Goal: Task Accomplishment & Management: Manage account settings

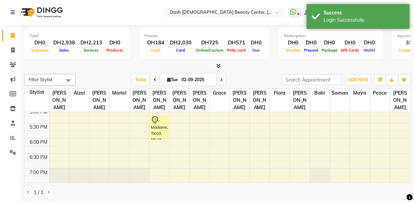
scroll to position [240, 0]
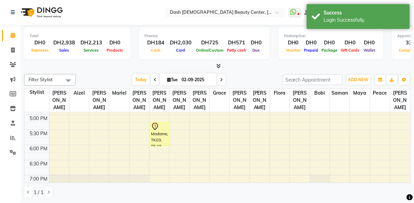
click at [167, 136] on div "Madame, TK03, 05:15 PM-06:05 PM, Dermalogica - Normal Facial" at bounding box center [160, 134] width 18 height 24
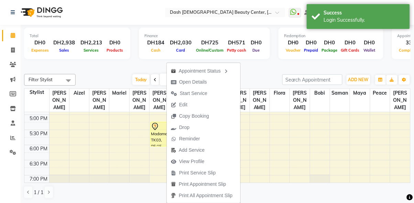
click at [194, 103] on button "Edit" at bounding box center [204, 104] width 74 height 11
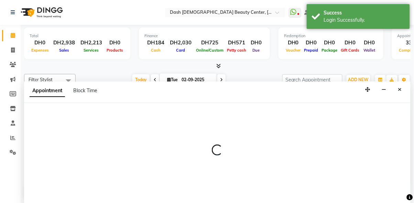
scroll to position [0, 0]
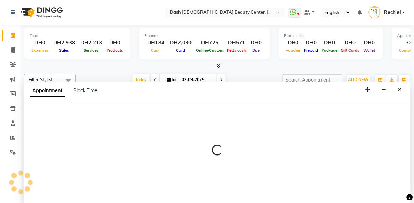
select select "tentative"
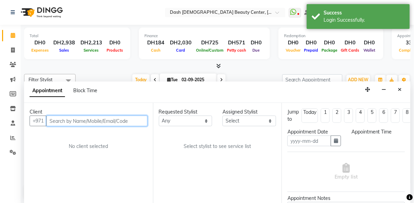
type input "02-09-2025"
select select "1035"
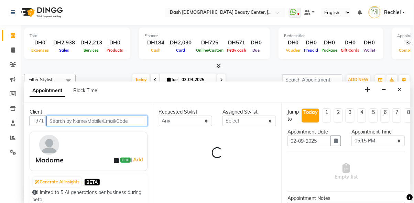
select select "81110"
select select "4202"
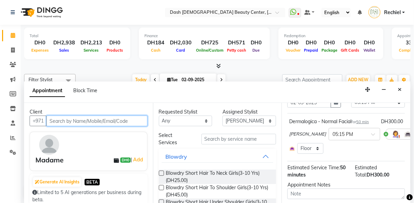
scroll to position [58, 0]
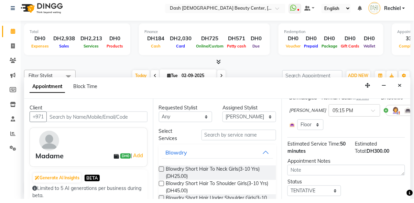
click at [53, 135] on img at bounding box center [49, 145] width 20 height 20
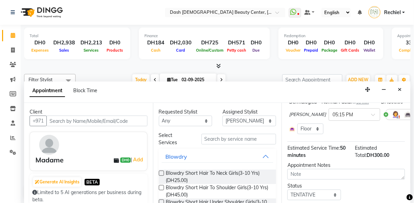
click at [56, 155] on div "Madame" at bounding box center [49, 160] width 28 height 10
click at [56, 135] on img at bounding box center [49, 145] width 20 height 20
click at [44, 132] on div "Madame DH0 | Add" at bounding box center [89, 151] width 118 height 39
click at [12, 34] on icon at bounding box center [13, 35] width 4 height 5
click at [11, 39] on span at bounding box center [13, 36] width 12 height 8
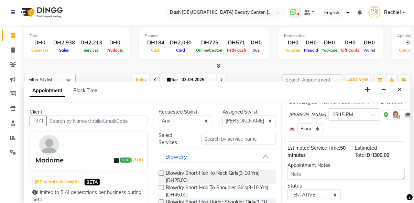
click at [12, 36] on icon at bounding box center [13, 35] width 4 height 5
click at [400, 87] on icon "Close" at bounding box center [401, 89] width 4 height 5
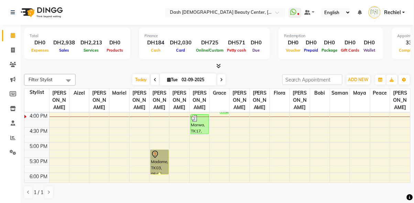
click at [162, 158] on link "Madame, TK03, 05:15 PM-06:05 PM, Dermalogica - Normal Facial" at bounding box center [159, 162] width 19 height 25
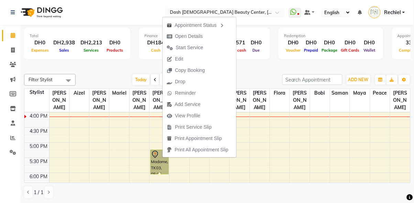
click at [212, 38] on button "Open Details" at bounding box center [200, 36] width 74 height 11
select select "7"
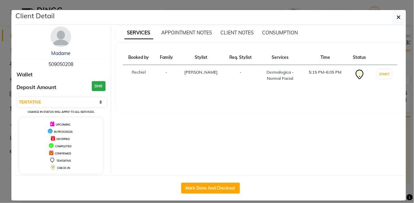
click at [68, 68] on div "Madame 509050208 Wallet Deposit Amount DH0 Select IN SERVICE CONFIRMED TENTATIV…" at bounding box center [61, 100] width 100 height 147
copy span "509050208"
click at [399, 17] on icon "button" at bounding box center [399, 17] width 4 height 6
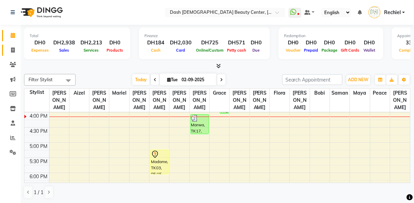
click at [11, 53] on span at bounding box center [13, 50] width 12 height 8
select select "service"
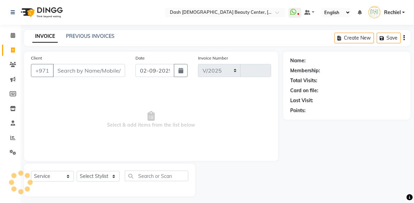
select select "8372"
type input "3572"
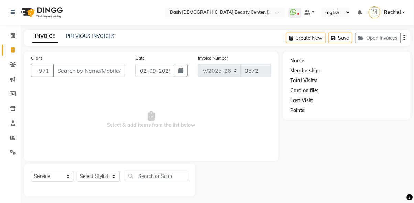
click at [76, 74] on input "Client" at bounding box center [89, 70] width 72 height 13
type input "509050208"
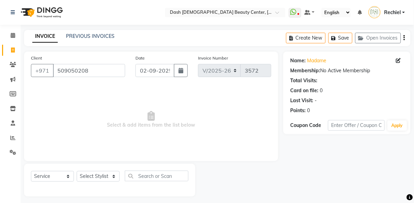
click at [398, 61] on icon at bounding box center [399, 60] width 5 height 5
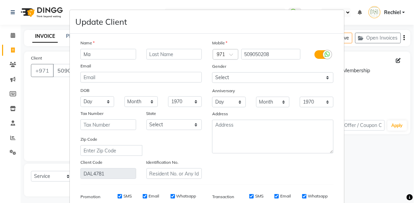
type input "M"
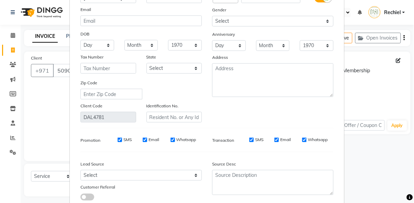
scroll to position [102, 0]
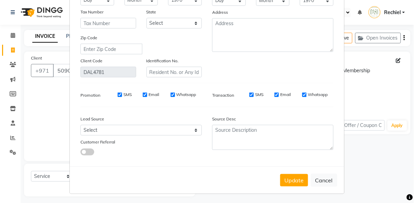
type input "[PERSON_NAME]"
click at [293, 180] on button "Update" at bounding box center [295, 180] width 28 height 12
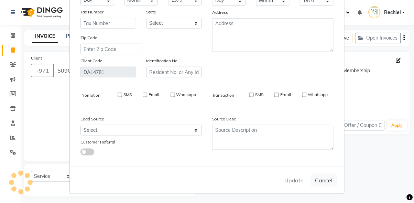
select select
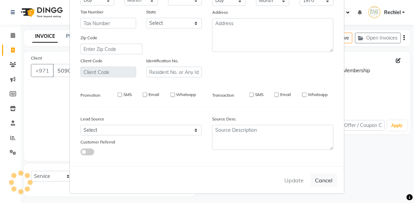
select select
checkbox input "false"
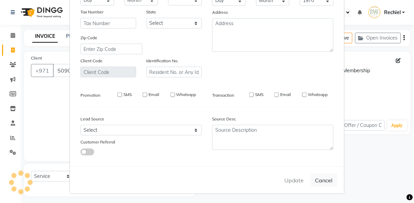
checkbox input "false"
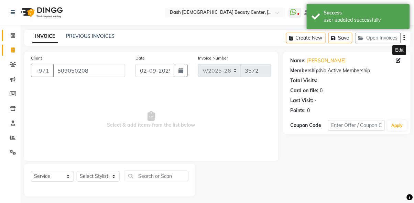
click at [13, 39] on span at bounding box center [13, 36] width 12 height 8
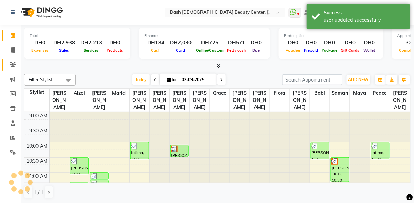
click at [6, 69] on link "Clients" at bounding box center [10, 64] width 17 height 11
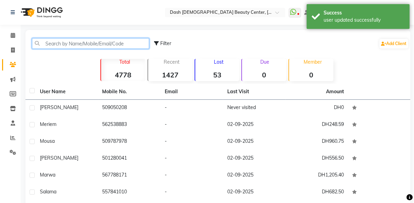
click at [109, 44] on input "text" at bounding box center [90, 43] width 117 height 11
paste input "509050208"
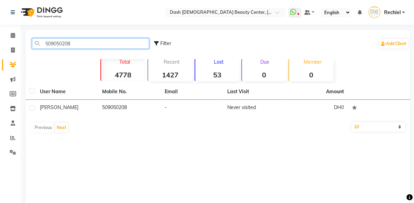
type input "509050208"
click at [242, 109] on td "Never visited" at bounding box center [254, 108] width 63 height 17
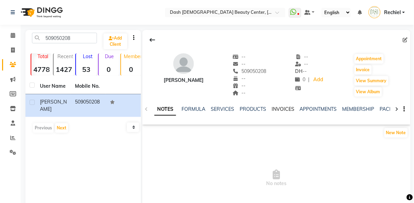
click at [282, 108] on link "INVOICES" at bounding box center [283, 109] width 23 height 6
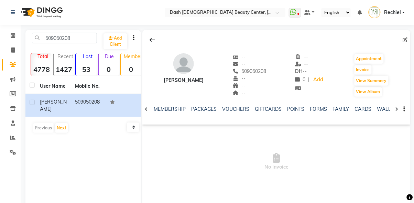
scroll to position [0, 180]
click at [311, 110] on link "FORMS" at bounding box center [311, 109] width 17 height 6
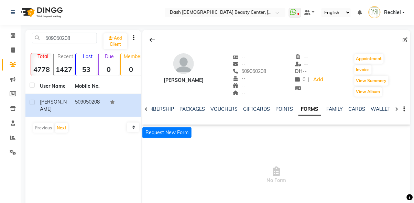
scroll to position [0, 139]
click at [166, 129] on button "Request New Form" at bounding box center [166, 132] width 49 height 11
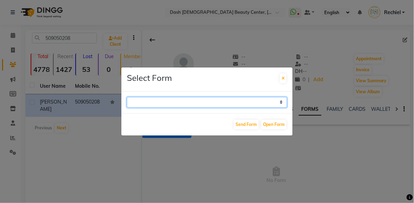
click at [280, 108] on select "Waxing Client Consultation Form SUBJECT: DUTIES AND RESPONSIBILITIES Customer W…" at bounding box center [207, 102] width 160 height 11
select select "243"
click at [127, 108] on select "Waxing Client Consultation Form SUBJECT: DUTIES AND RESPONSIBILITIES Customer W…" at bounding box center [207, 102] width 160 height 11
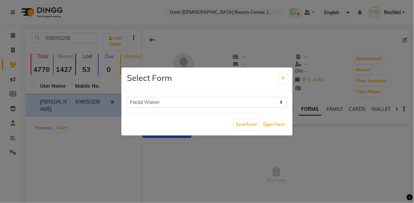
click at [273, 129] on button "Open Form" at bounding box center [274, 125] width 25 height 10
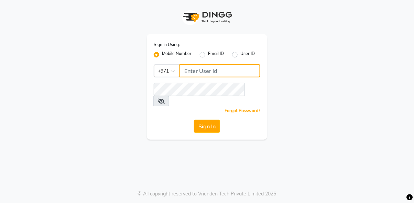
click at [209, 72] on input "Username" at bounding box center [220, 70] width 81 height 13
type input "524313703"
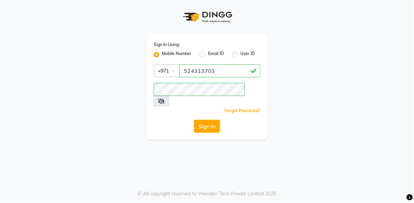
click at [210, 120] on button "Sign In" at bounding box center [207, 126] width 26 height 13
